Goal: Task Accomplishment & Management: Use online tool/utility

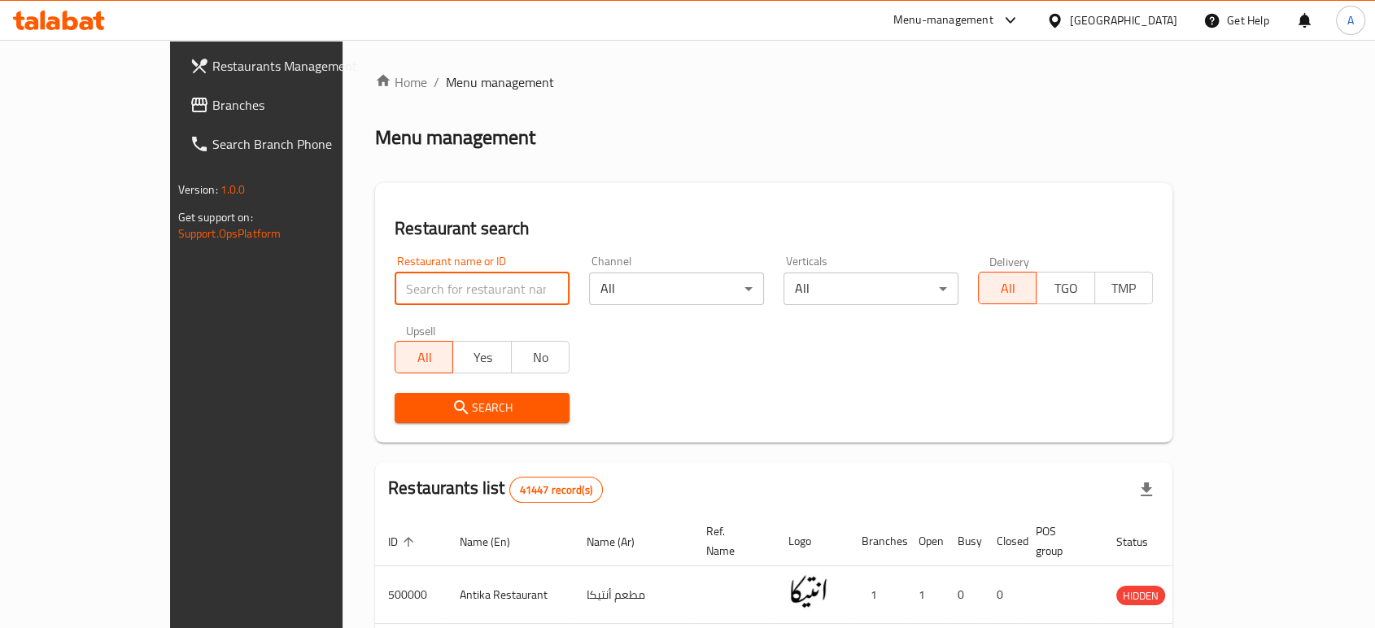
click at [463, 299] on input "search" at bounding box center [481, 288] width 175 height 33
type input "Monginis"
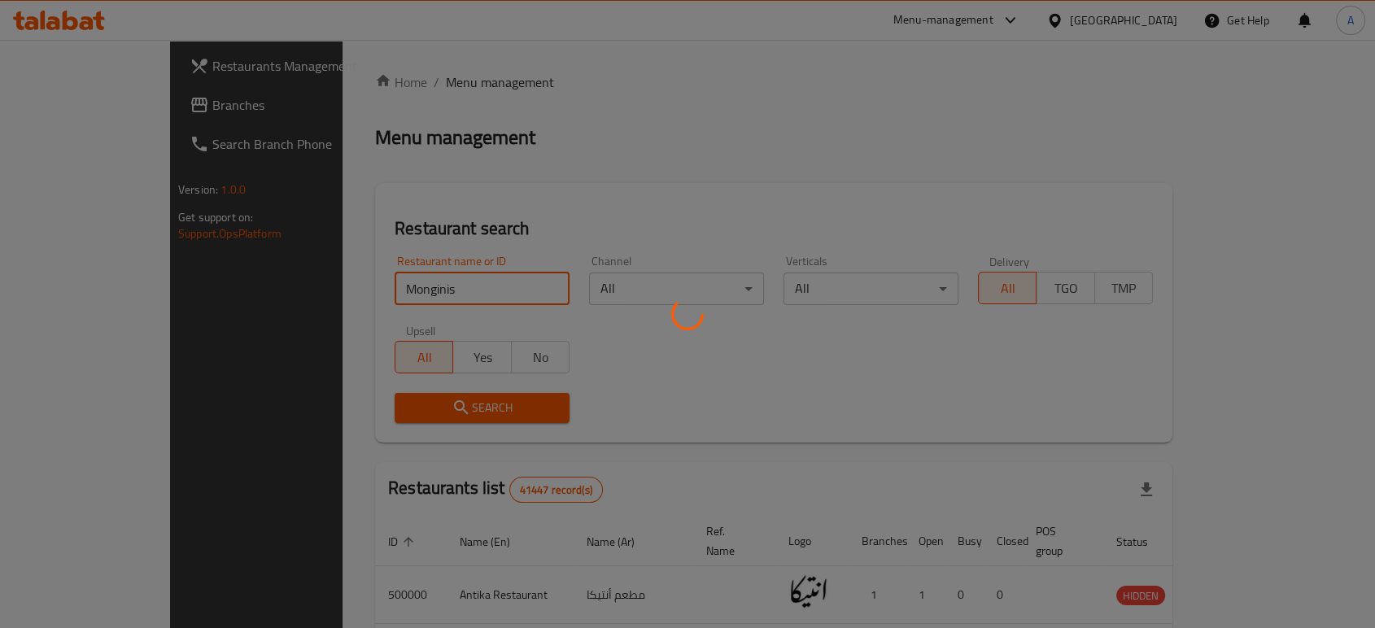
click button "Search" at bounding box center [481, 408] width 175 height 30
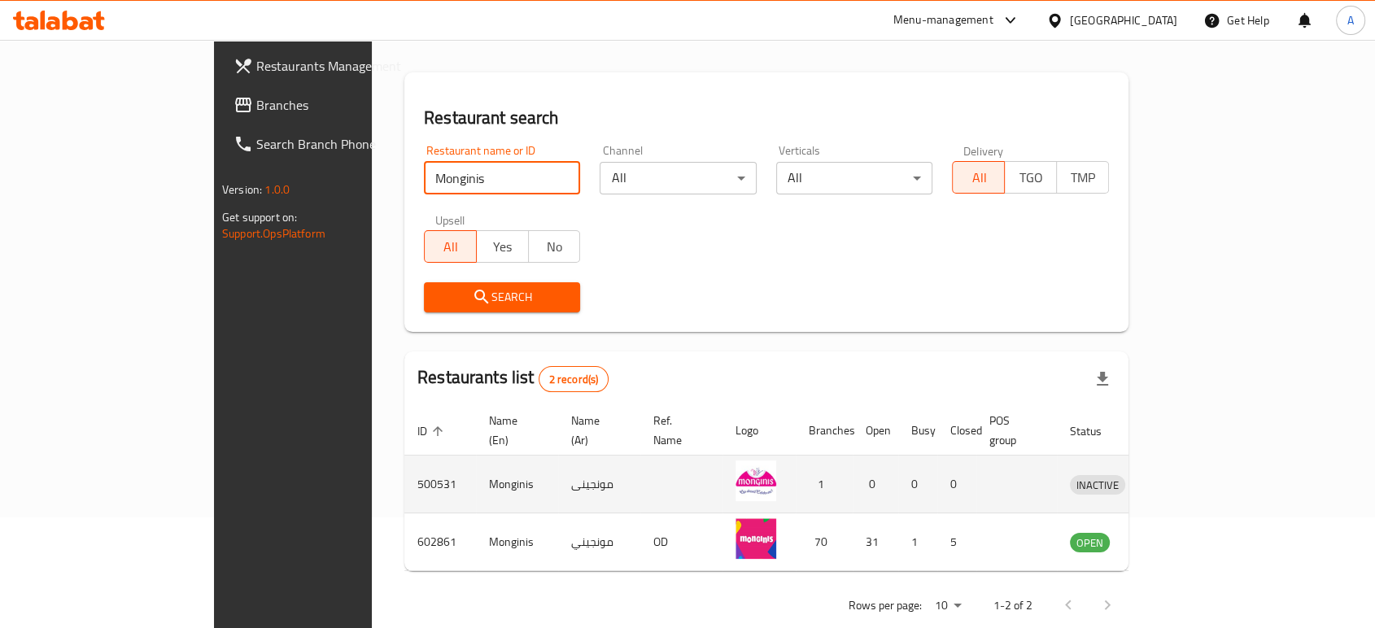
scroll to position [121, 0]
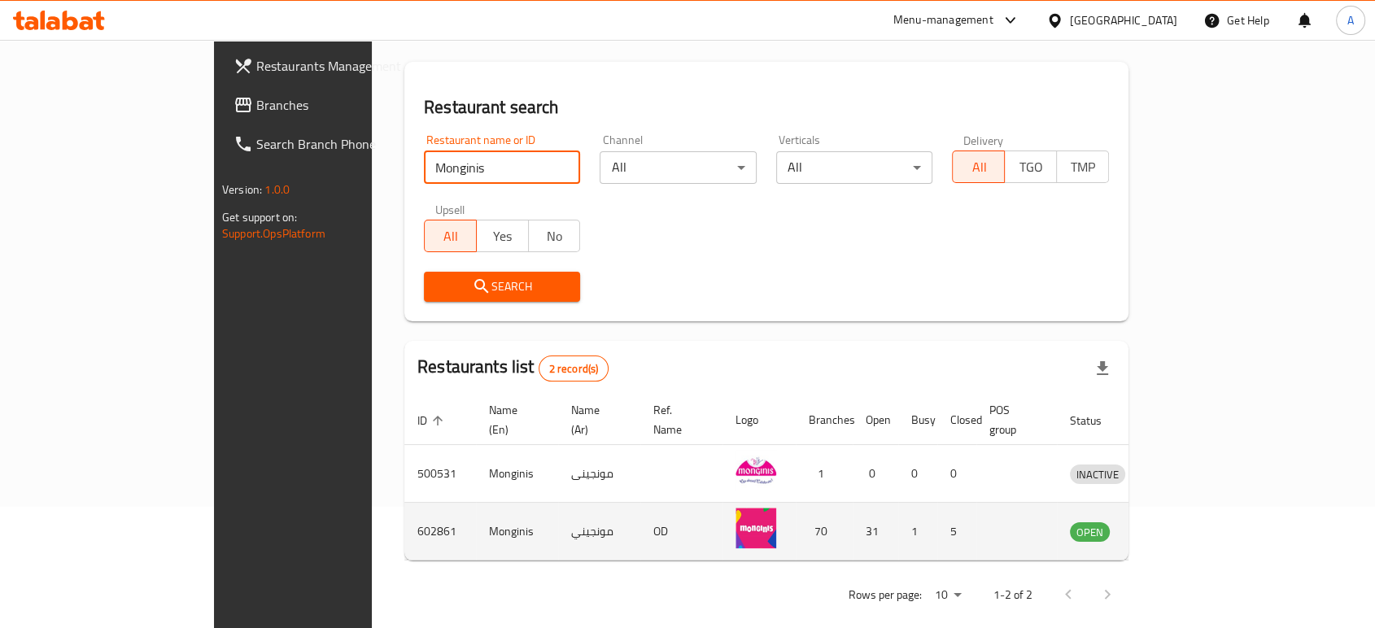
click at [1176, 525] on icon "enhanced table" at bounding box center [1167, 532] width 18 height 14
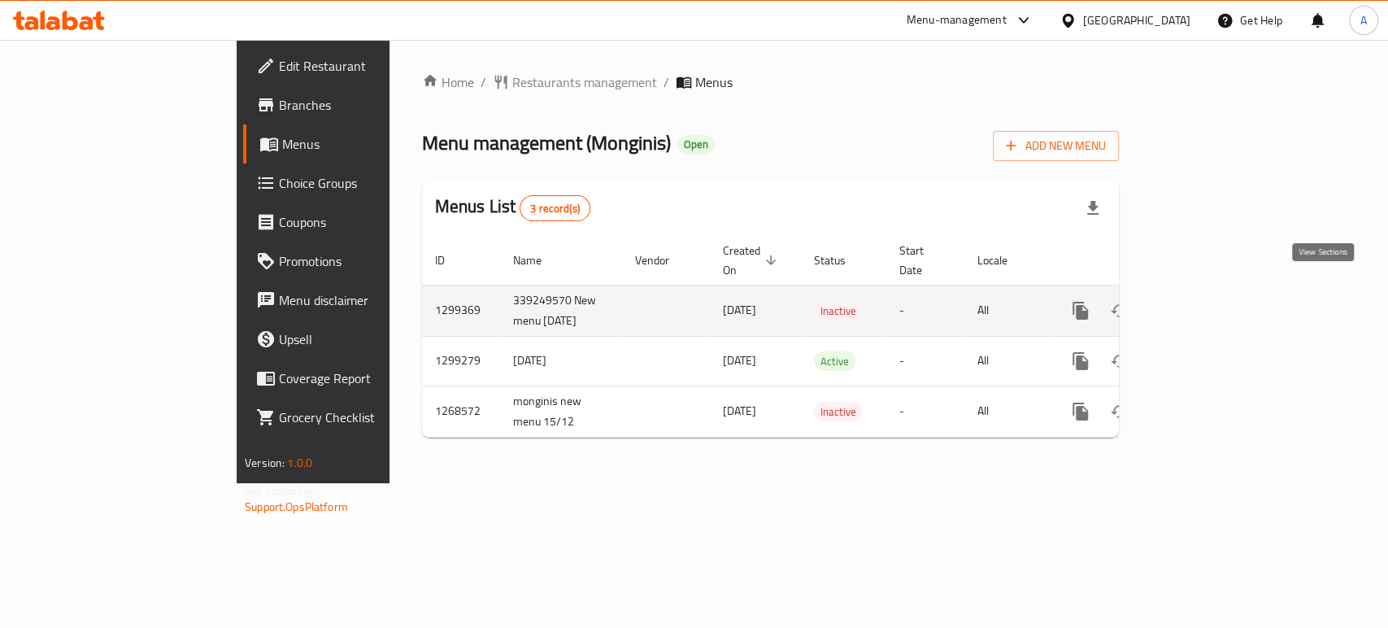
click at [1208, 301] on icon "enhanced table" at bounding box center [1198, 311] width 20 height 20
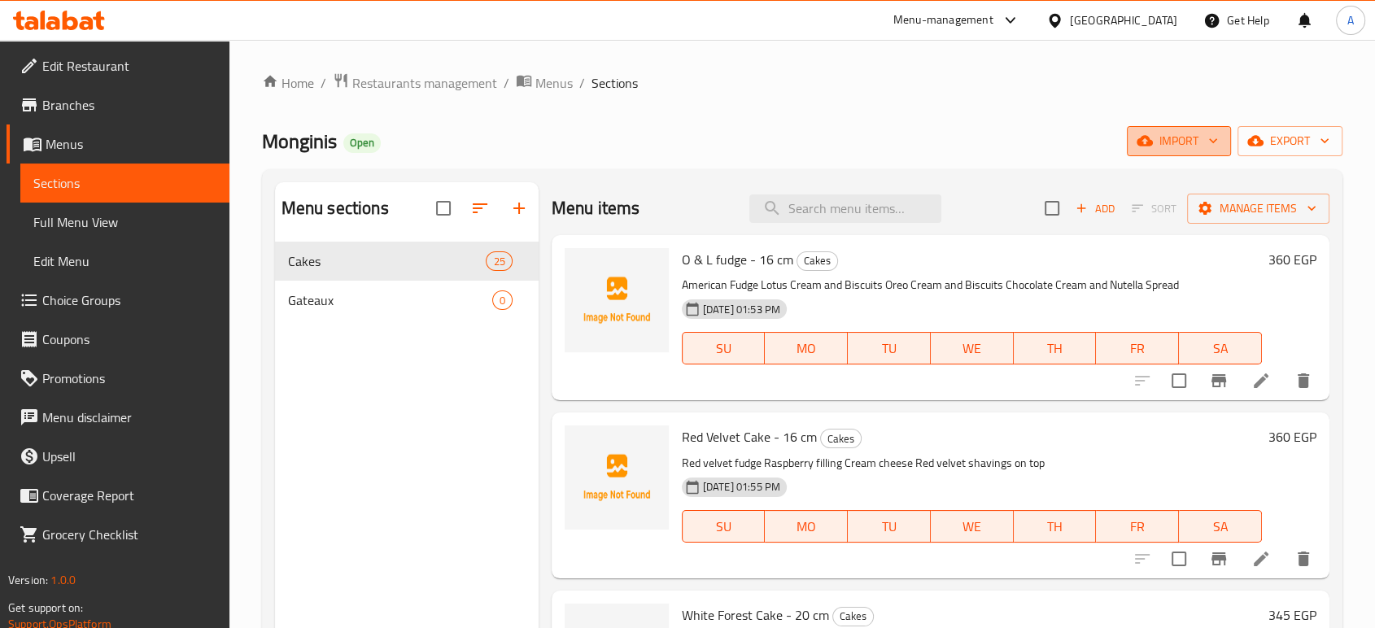
click at [1186, 154] on button "import" at bounding box center [1179, 141] width 104 height 30
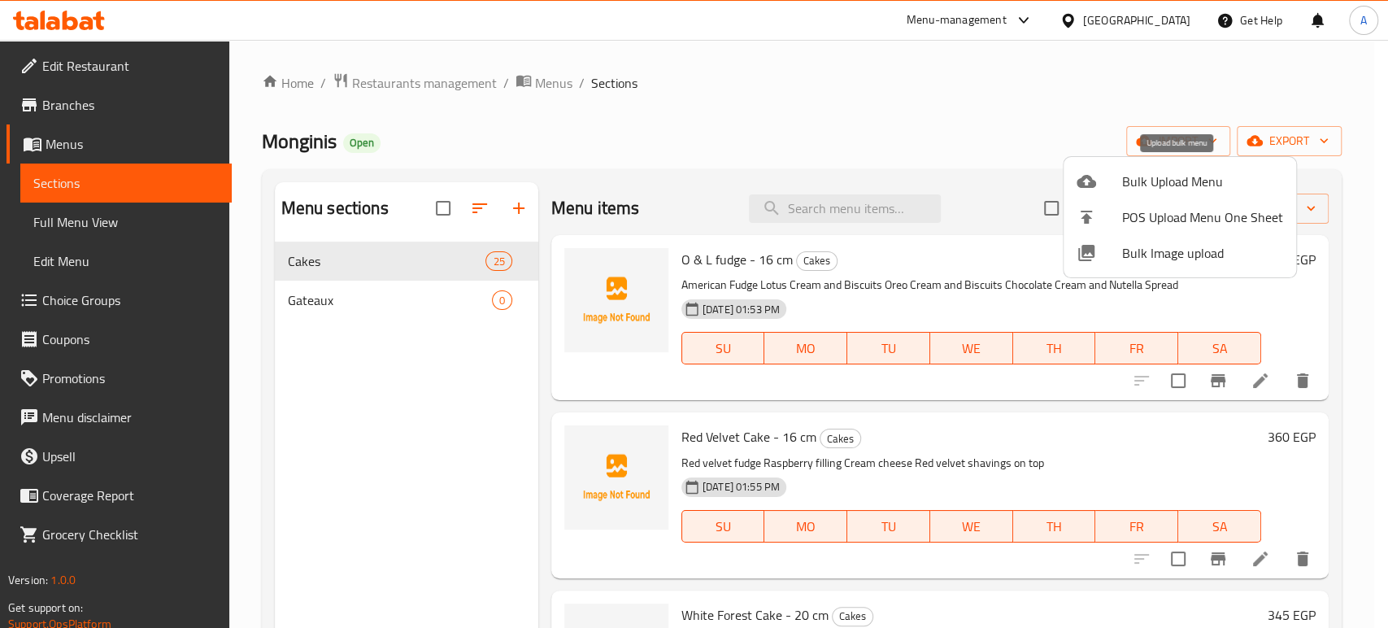
click at [1180, 181] on span "Bulk Upload Menu" at bounding box center [1202, 182] width 161 height 20
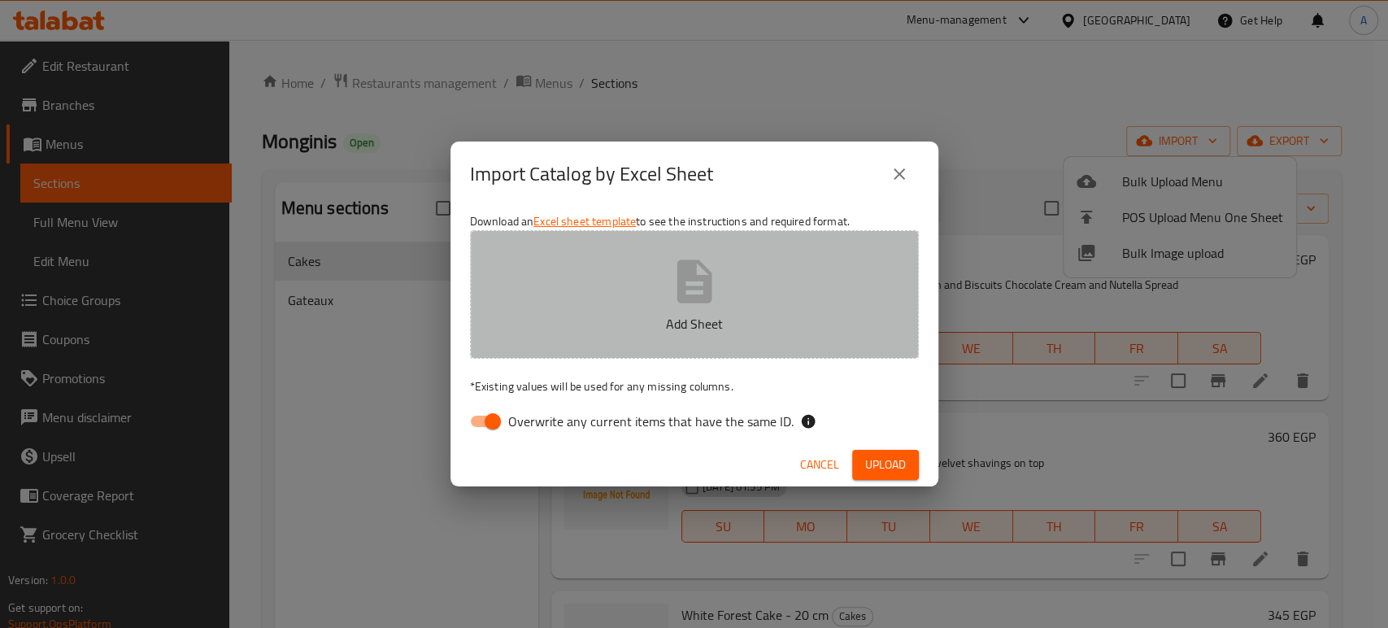
click at [728, 312] on button "Add Sheet" at bounding box center [694, 294] width 449 height 129
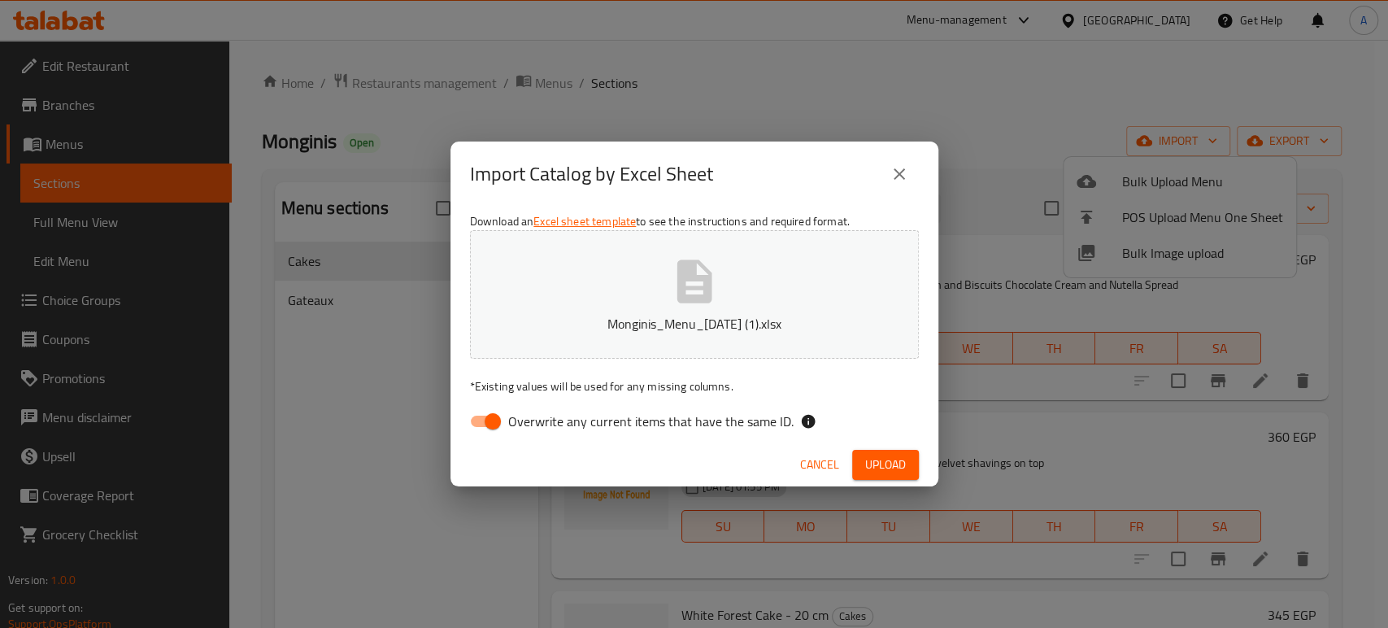
click at [899, 460] on span "Upload" at bounding box center [885, 465] width 41 height 20
click at [902, 473] on span "Upload" at bounding box center [885, 465] width 41 height 20
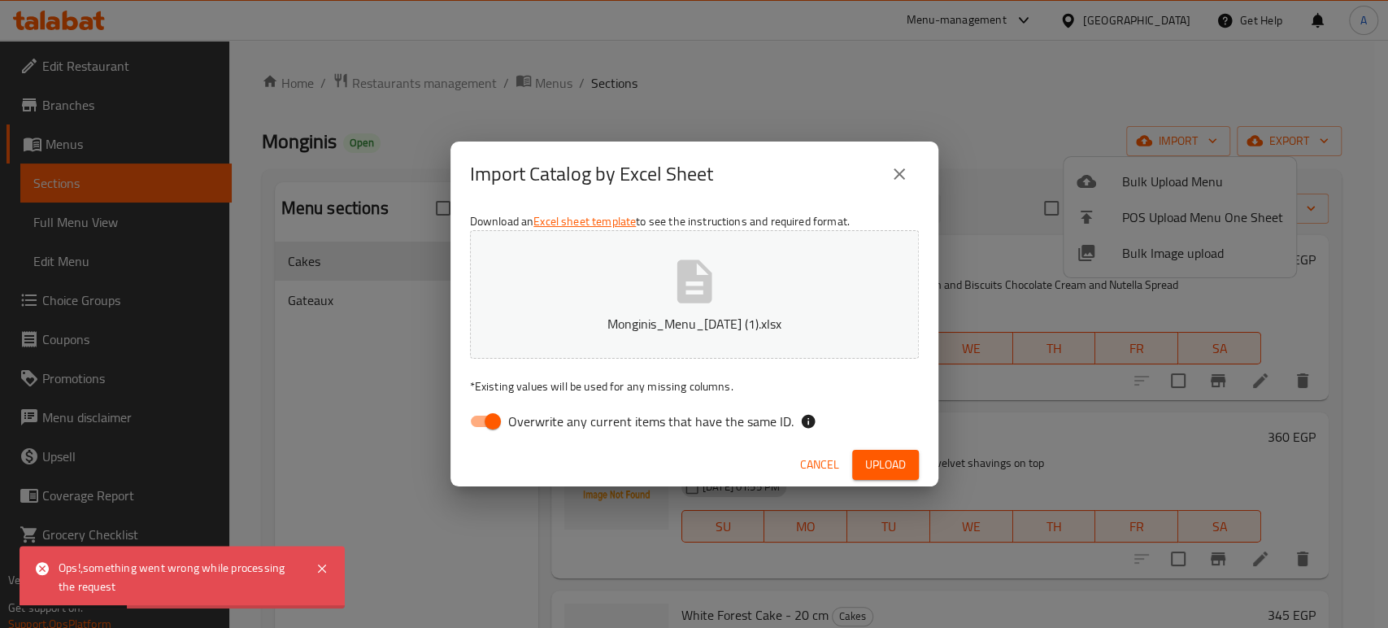
click at [902, 169] on icon "close" at bounding box center [900, 174] width 20 height 20
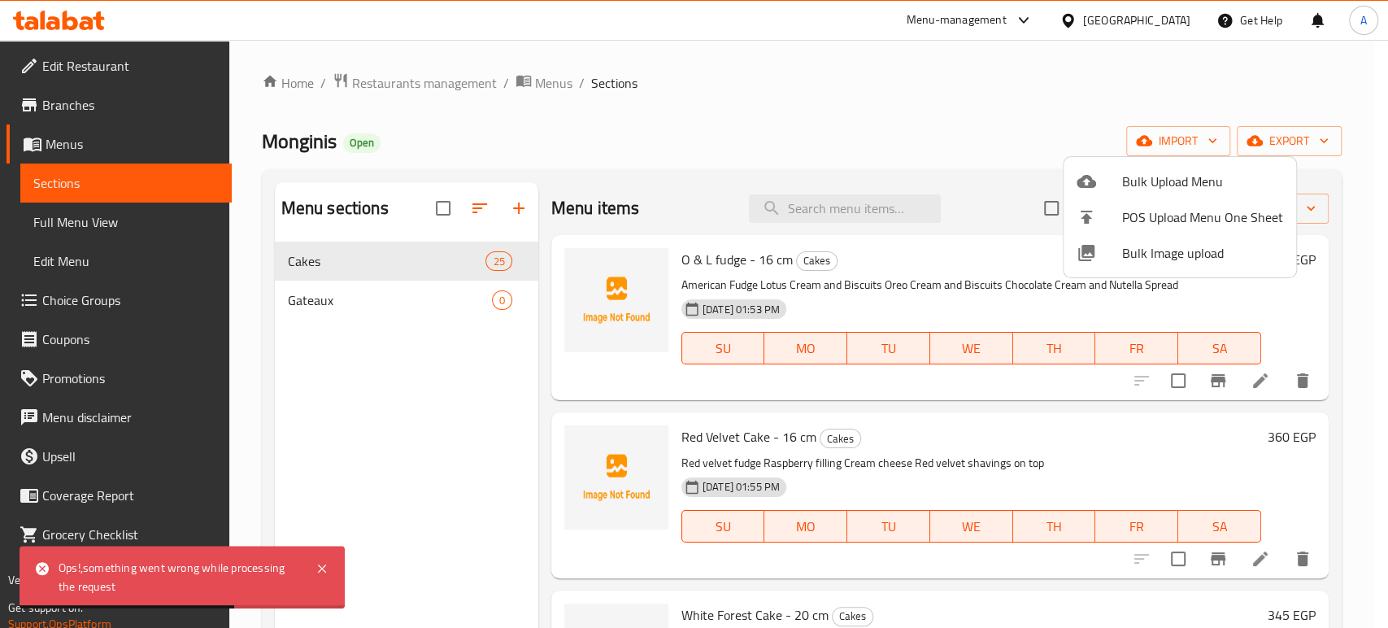
click at [541, 83] on div at bounding box center [694, 314] width 1388 height 628
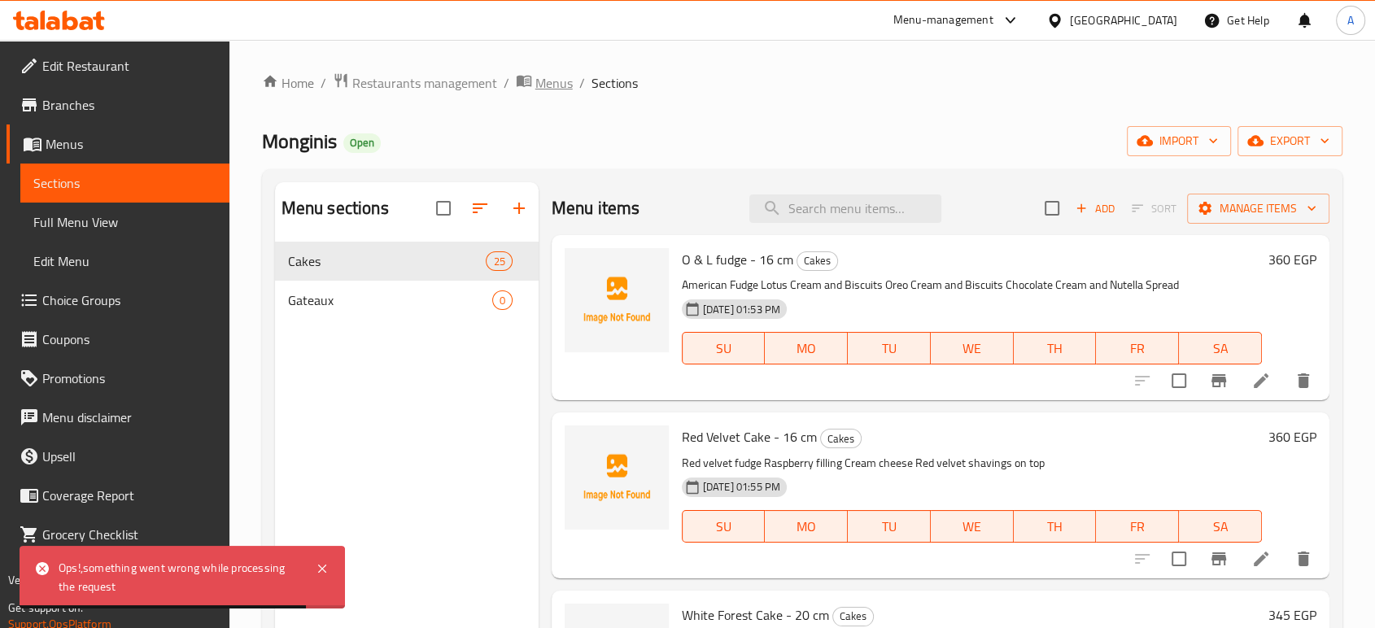
click at [527, 79] on icon "breadcrumb" at bounding box center [524, 80] width 16 height 16
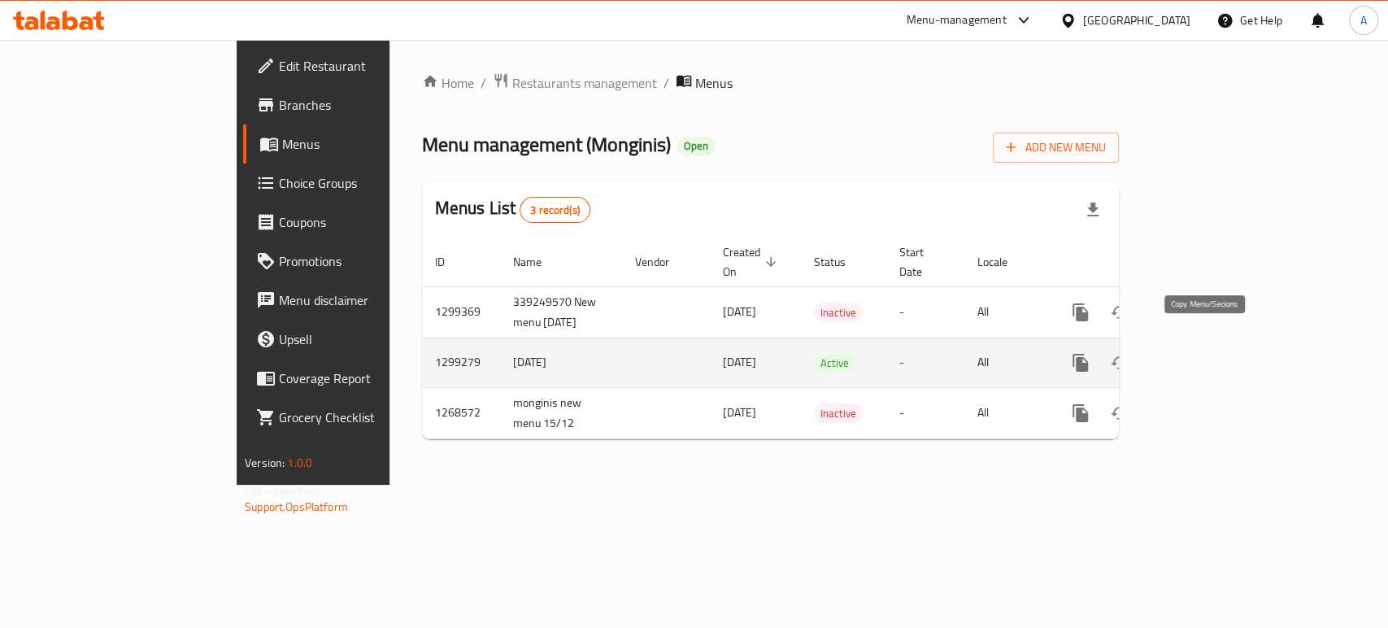
click at [1088, 354] on icon "more" at bounding box center [1080, 363] width 15 height 18
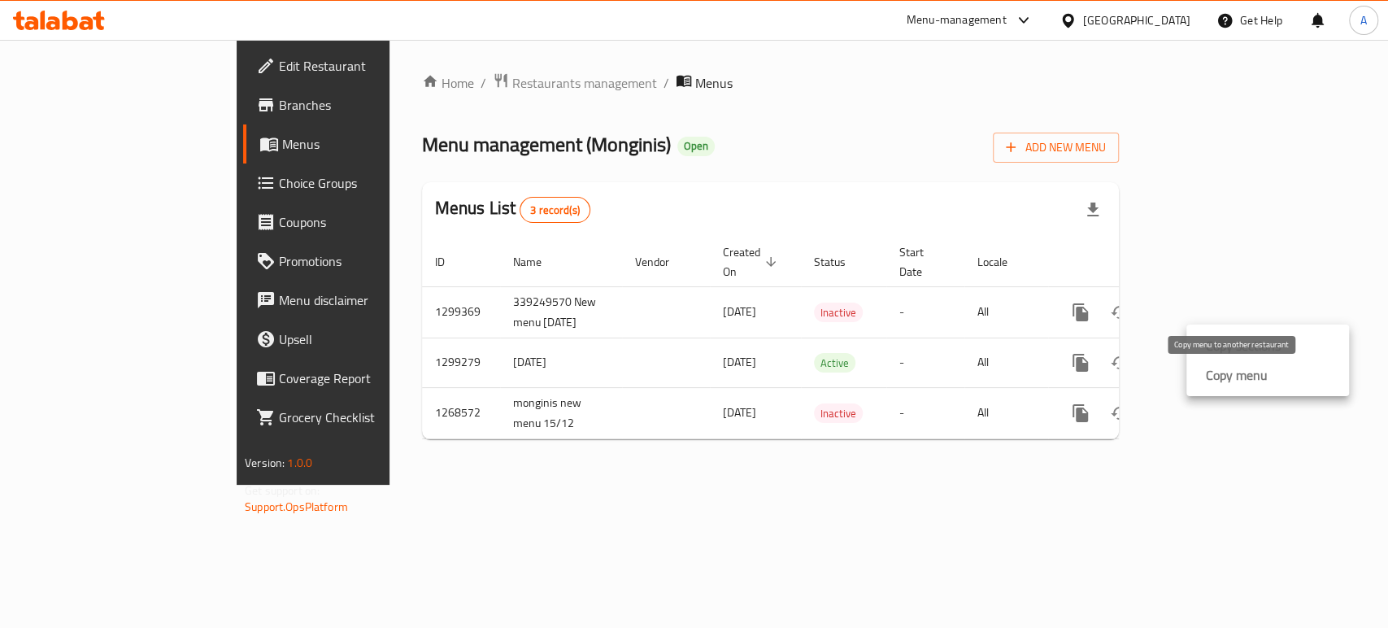
click at [1254, 379] on strong "Copy menu" at bounding box center [1237, 375] width 62 height 20
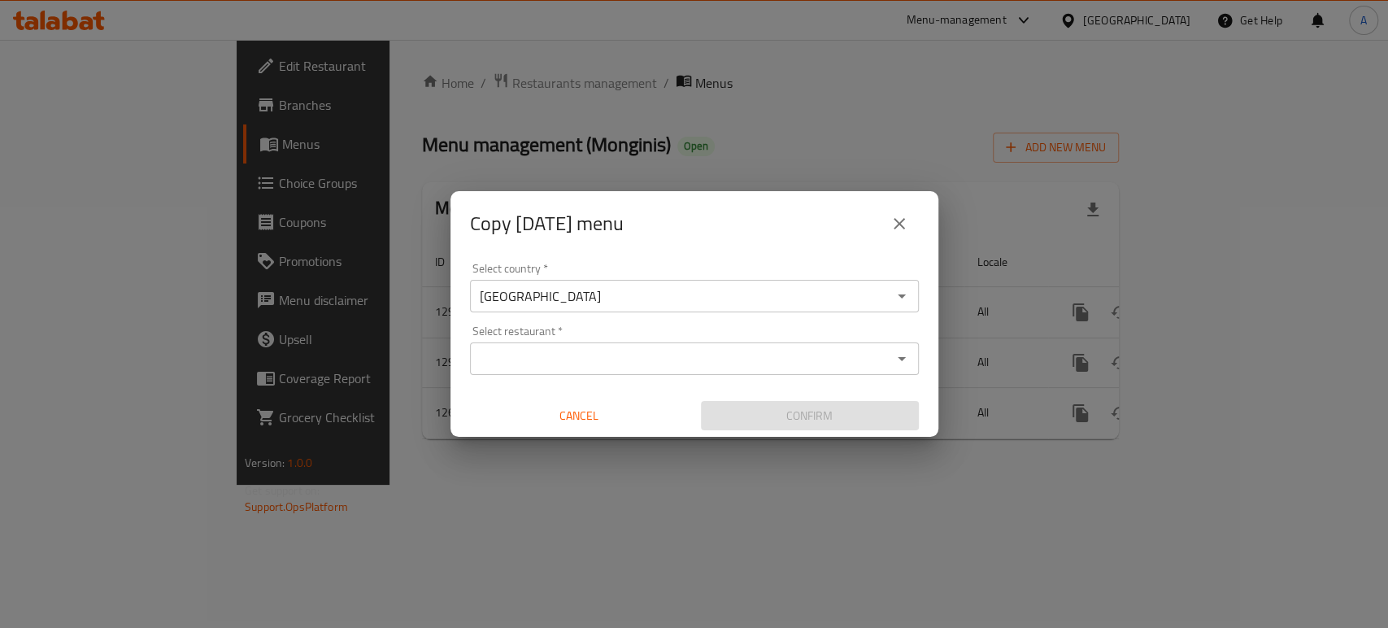
click at [808, 354] on input "Select restaurant   *" at bounding box center [681, 358] width 412 height 23
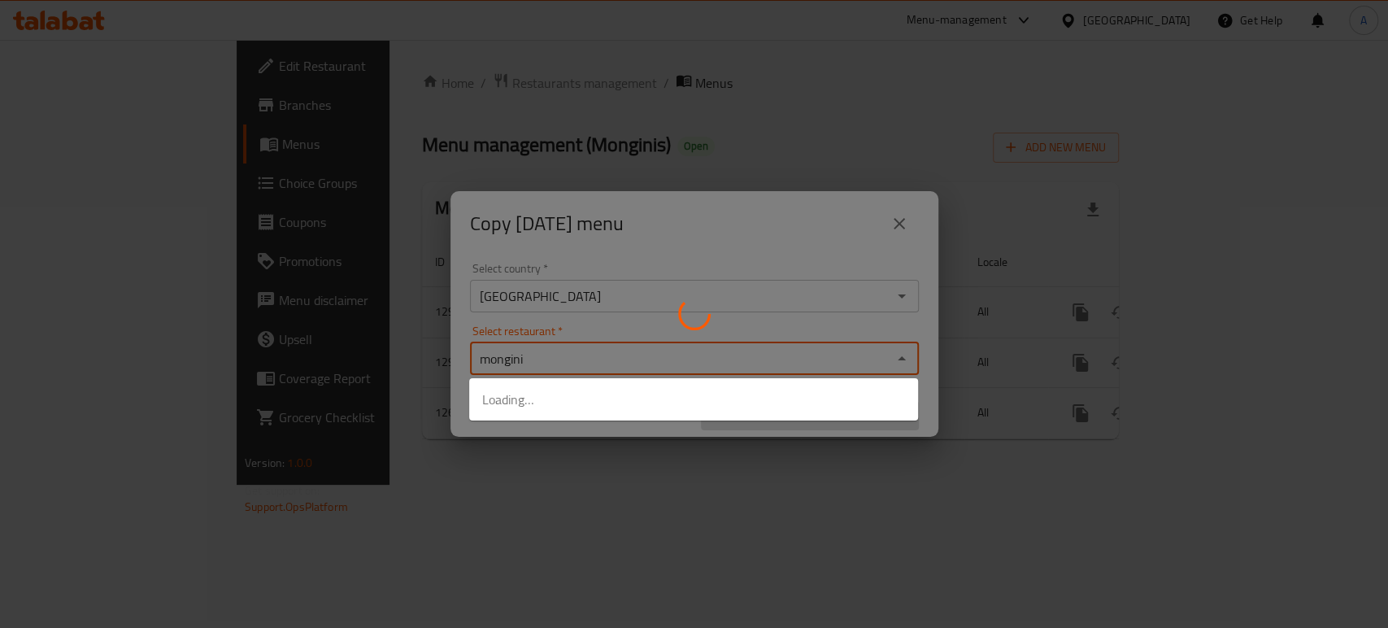
type input "monginis"
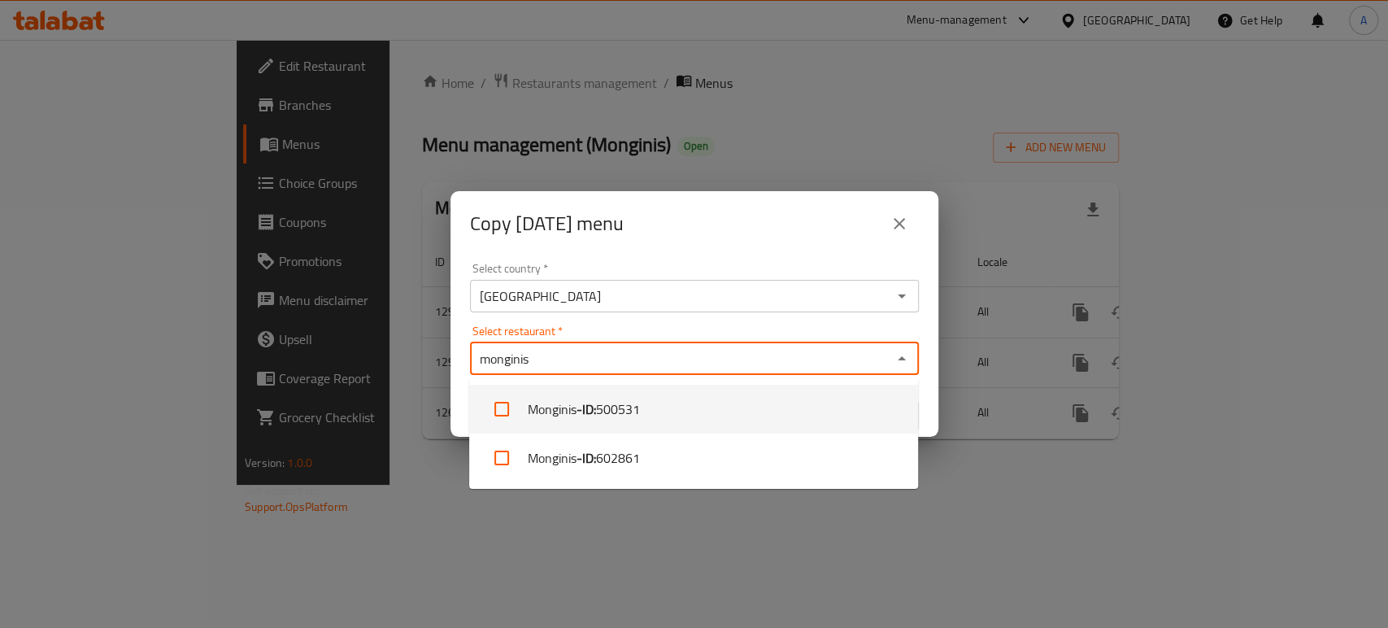
click at [618, 408] on span "500531" at bounding box center [618, 409] width 44 height 20
click at [612, 408] on span "500531" at bounding box center [618, 409] width 44 height 20
checkbox input "false"
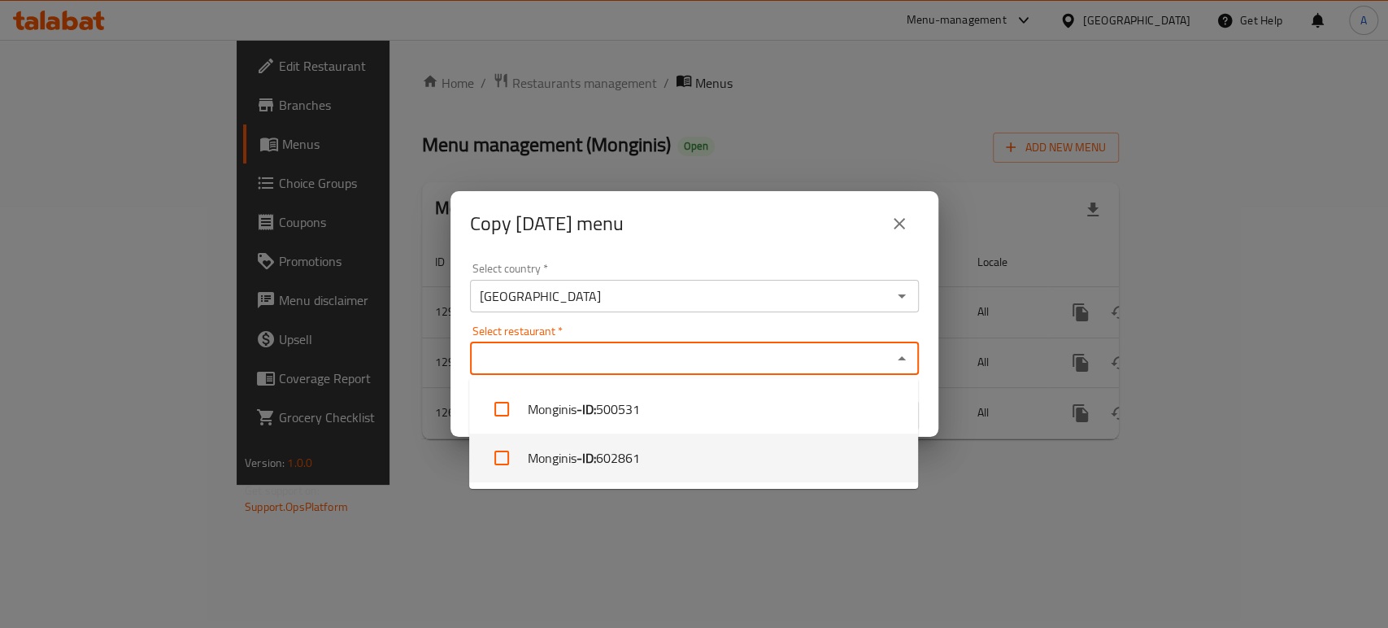
click at [616, 466] on span "602861" at bounding box center [618, 458] width 44 height 20
checkbox input "true"
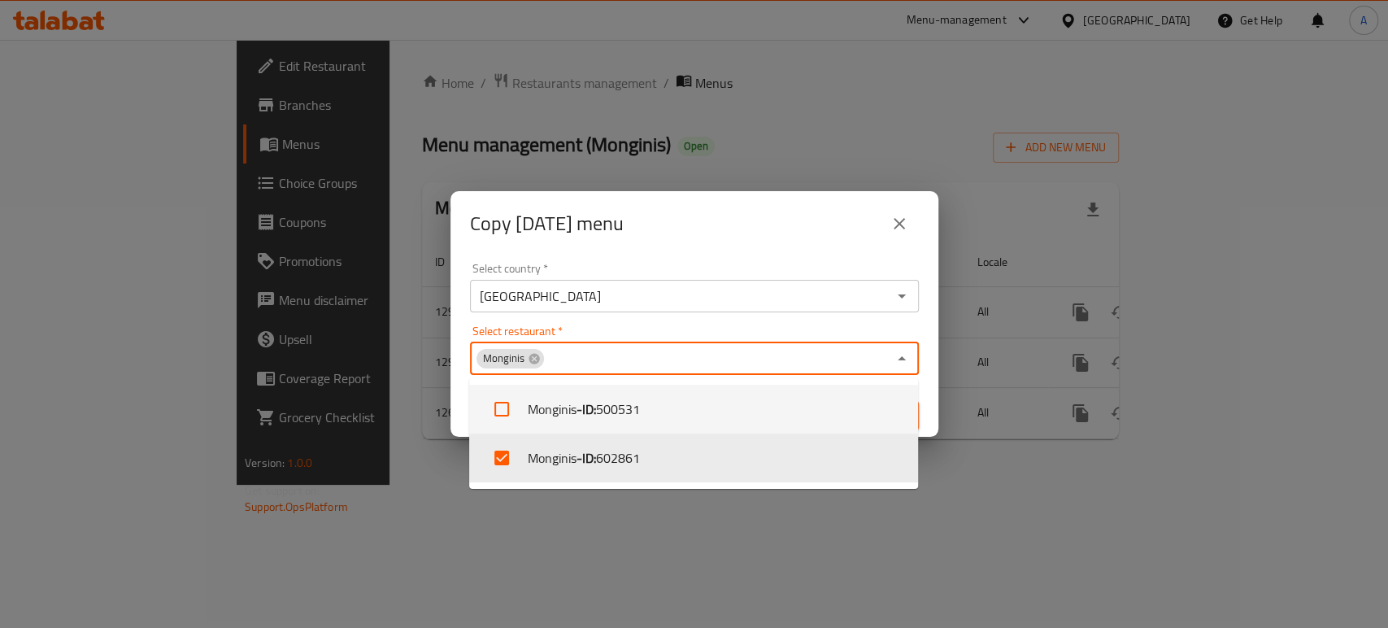
click at [828, 329] on div "Select restaurant   * Monginis Select restaurant *" at bounding box center [694, 350] width 449 height 50
click at [859, 321] on div "Select country   * [GEOGRAPHIC_DATA] Select country * Select restaurant   * Mon…" at bounding box center [695, 346] width 488 height 181
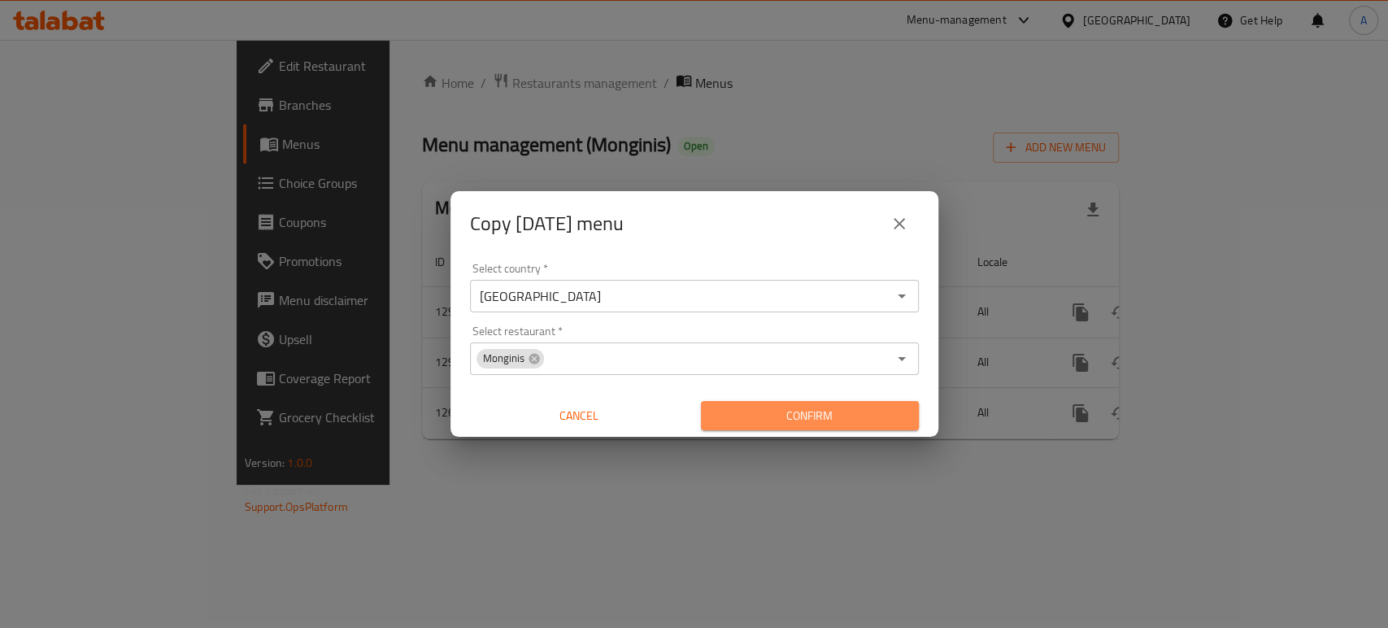
click at [820, 425] on span "Confirm" at bounding box center [810, 416] width 192 height 20
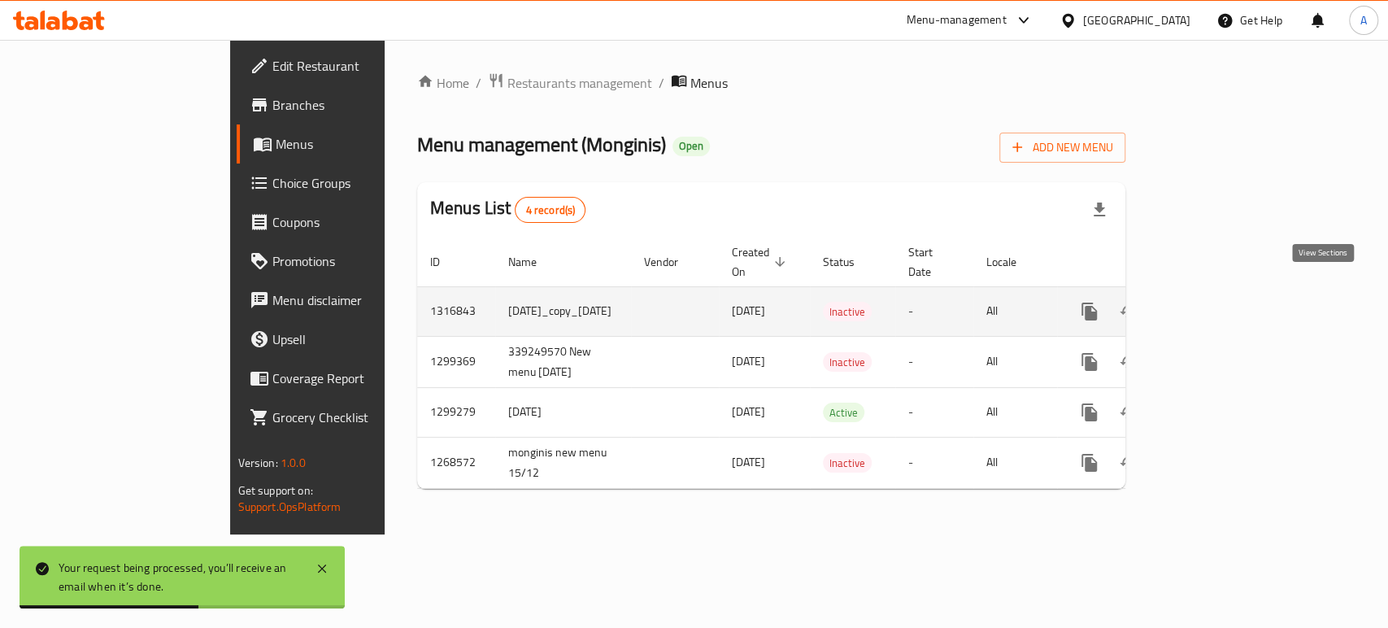
click at [1214, 304] on icon "enhanced table" at bounding box center [1207, 311] width 15 height 15
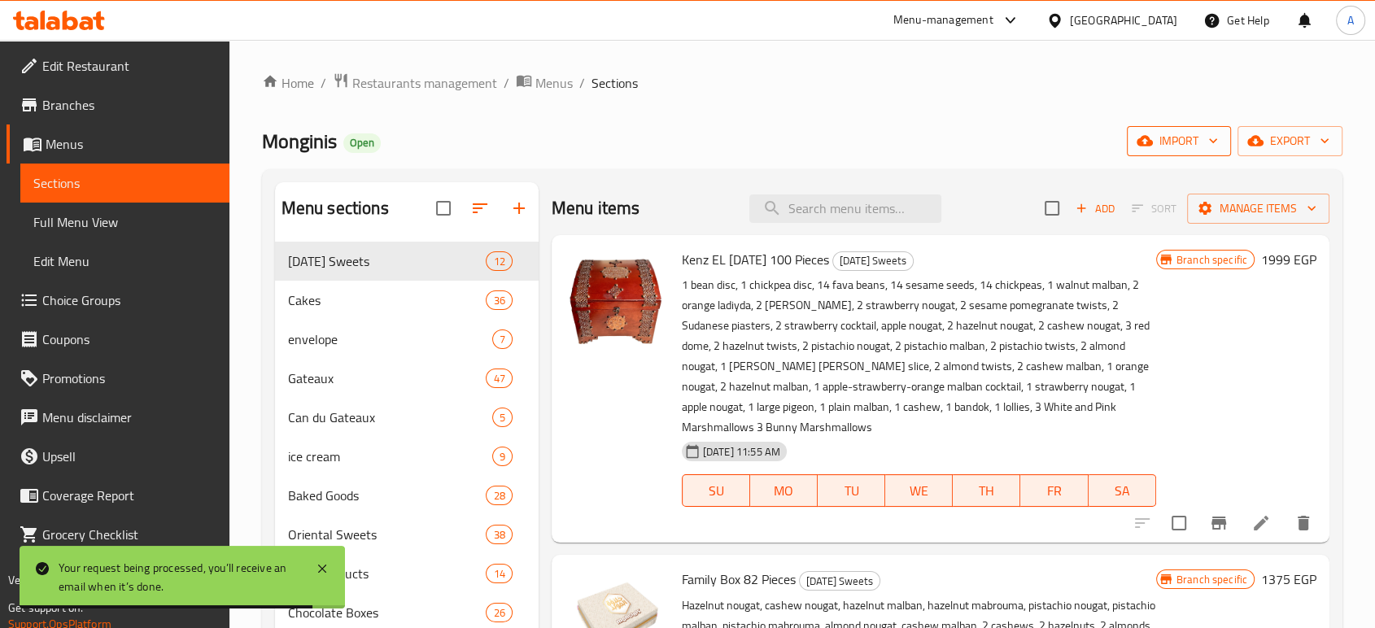
click at [1157, 148] on span "import" at bounding box center [1179, 141] width 78 height 20
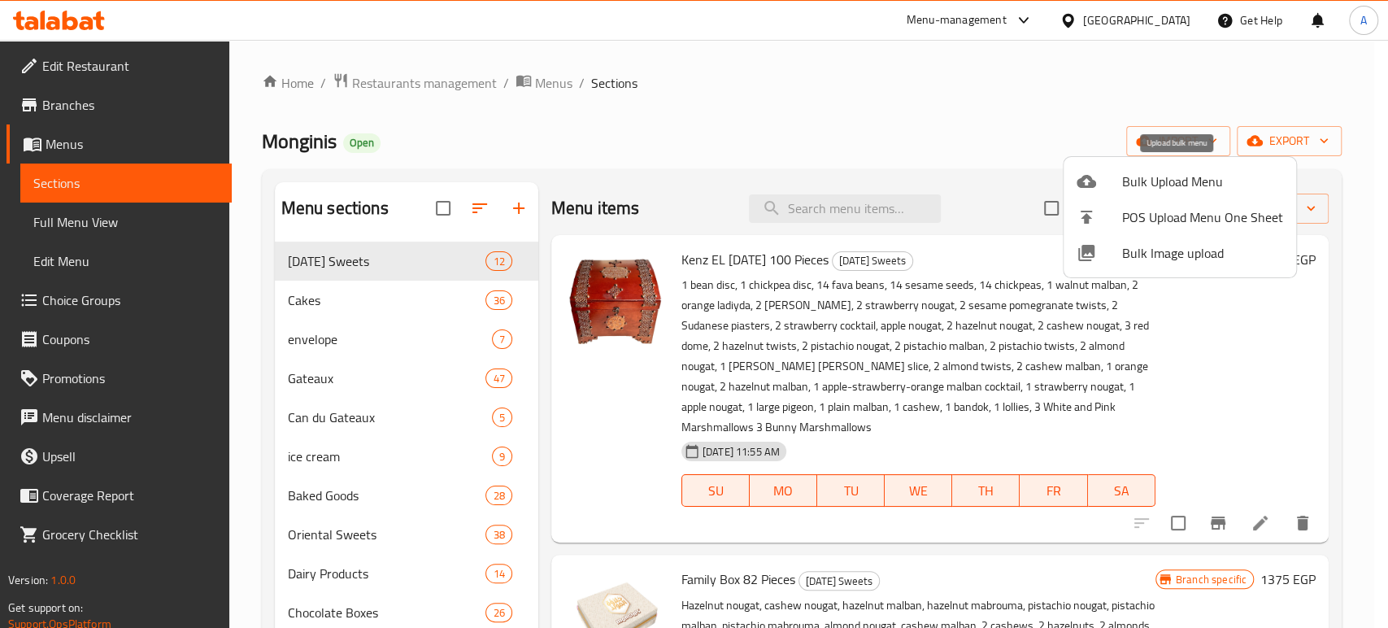
click at [1203, 174] on span "Bulk Upload Menu" at bounding box center [1202, 182] width 161 height 20
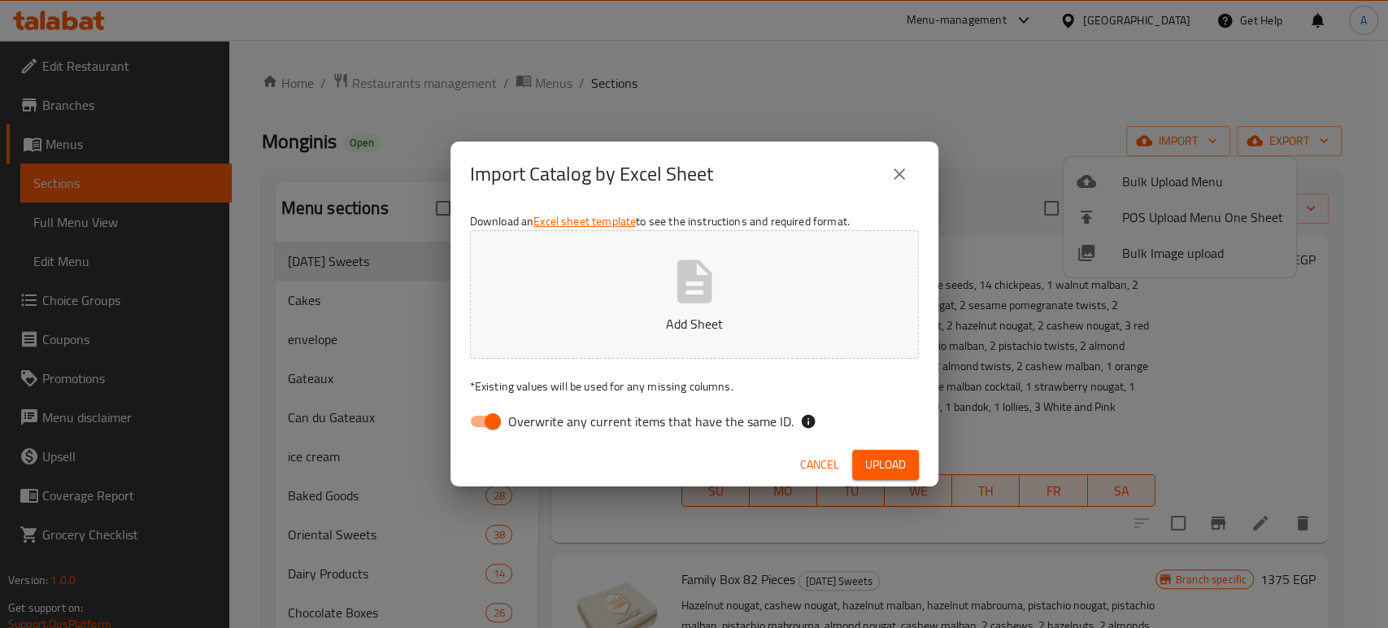
click at [729, 297] on button "Add Sheet" at bounding box center [694, 294] width 449 height 129
click at [900, 459] on span "Upload" at bounding box center [885, 465] width 41 height 20
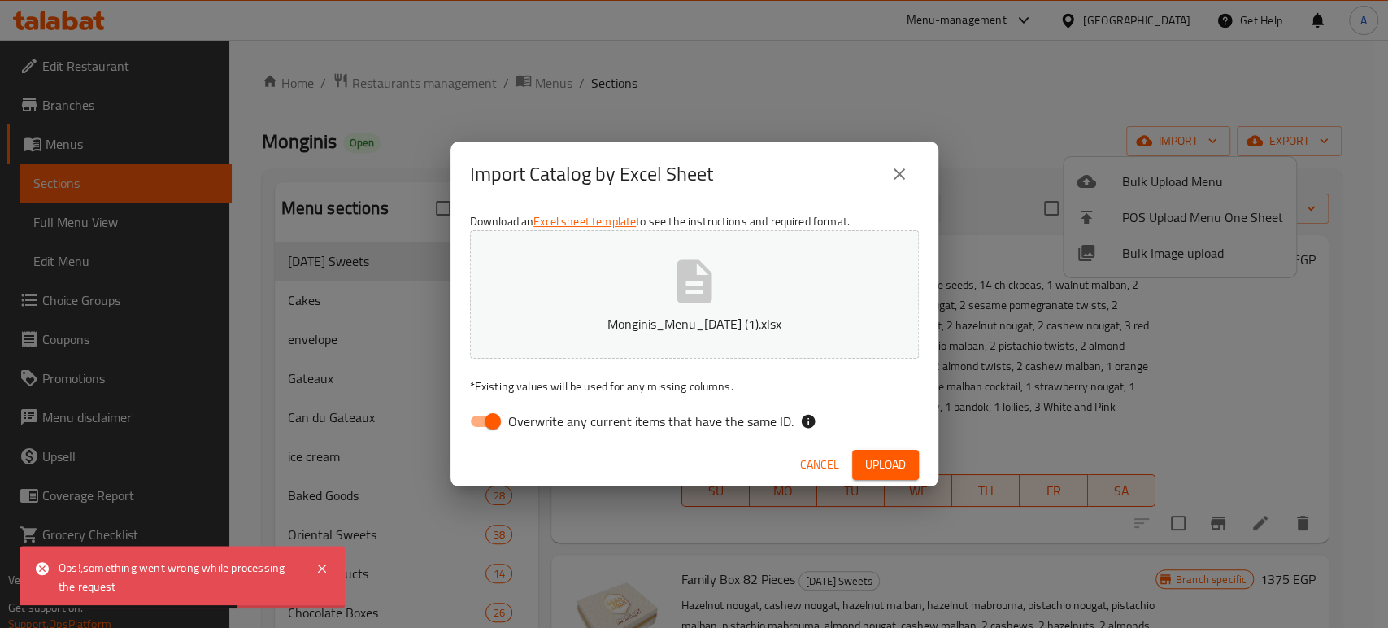
click at [819, 470] on span "Cancel" at bounding box center [819, 465] width 39 height 20
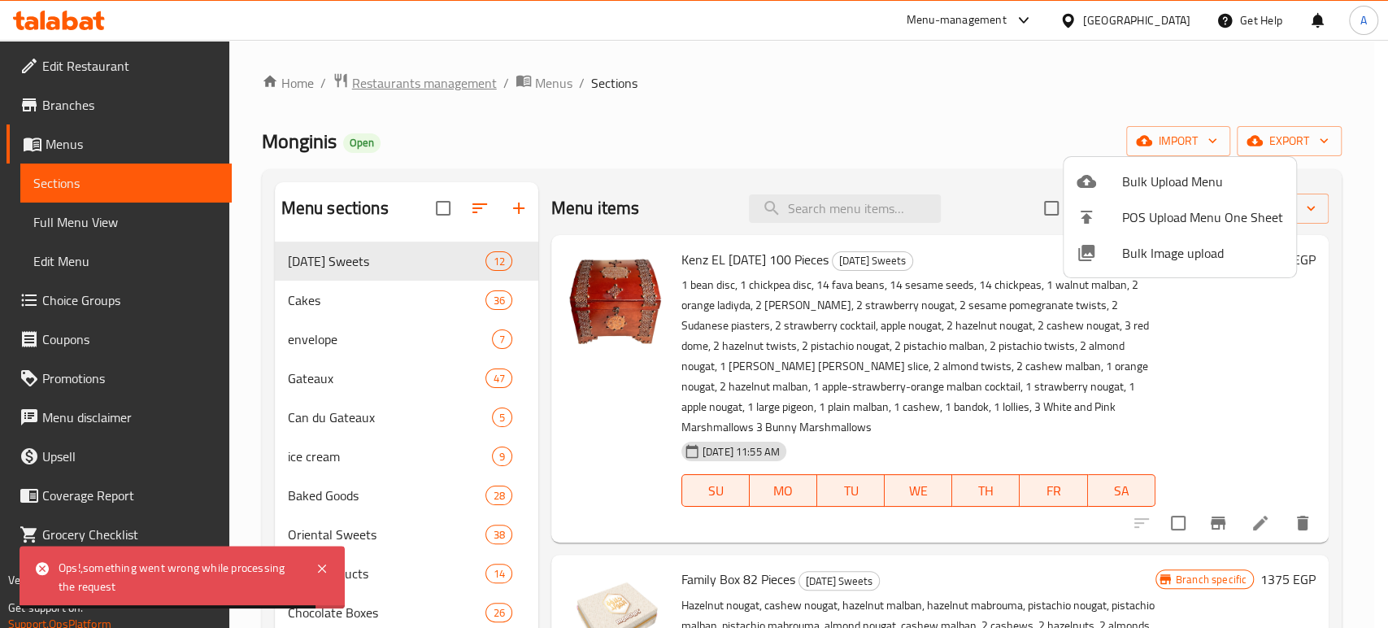
click at [424, 92] on div at bounding box center [694, 314] width 1388 height 628
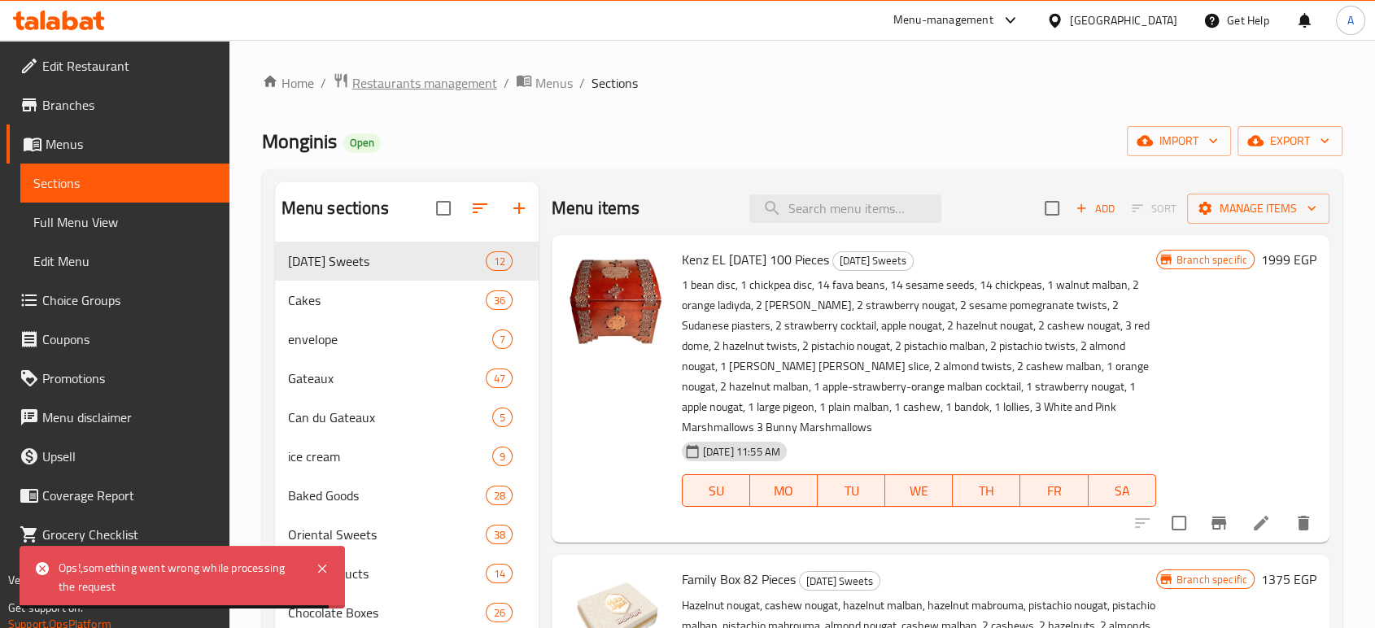
click at [418, 85] on span "Restaurants management" at bounding box center [424, 83] width 145 height 20
